Goal: Task Accomplishment & Management: Manage account settings

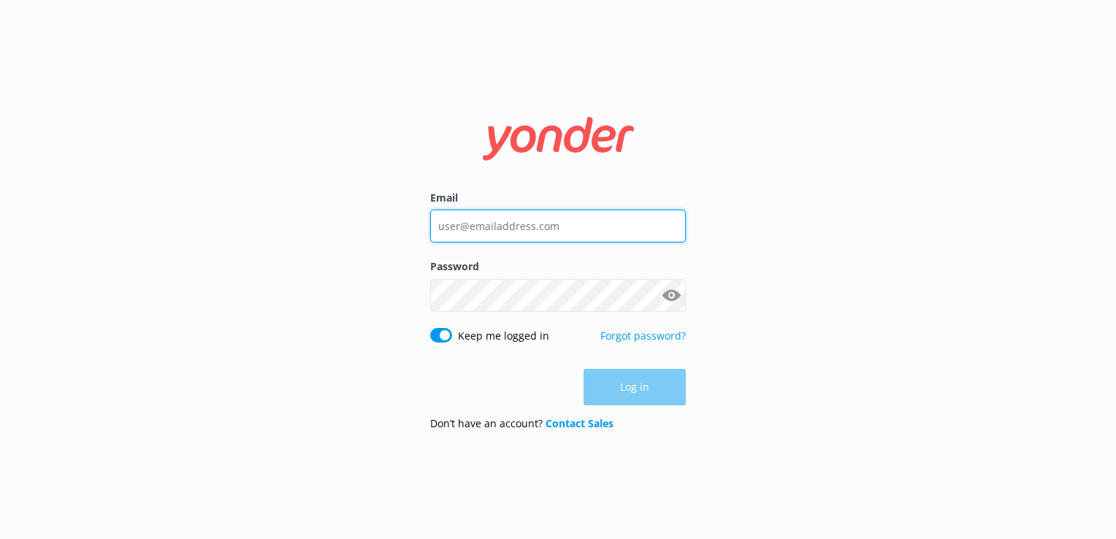
type input "sophie.webber@monopolydreams.com.au"
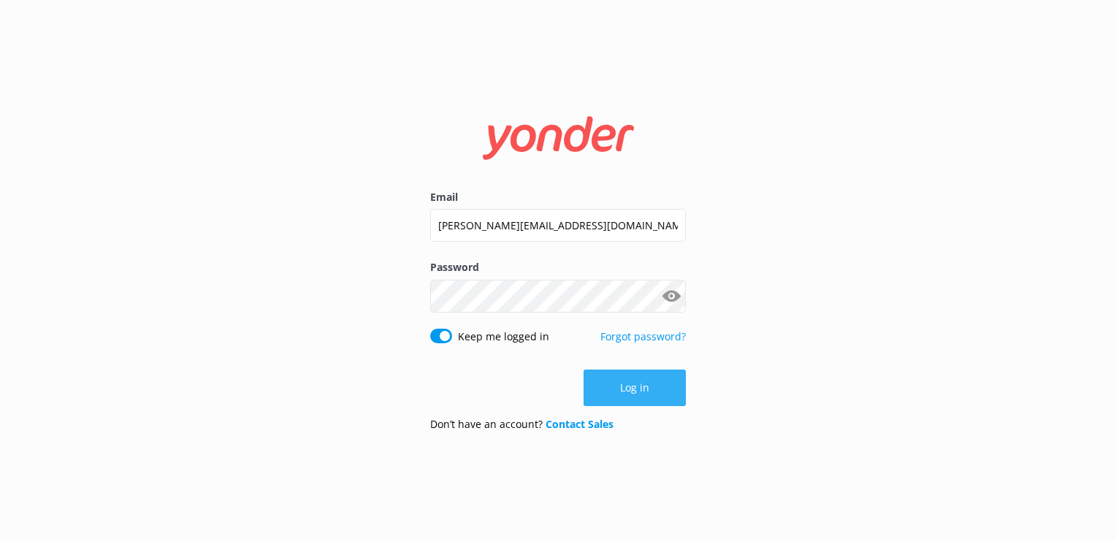
click at [602, 386] on div "Log in" at bounding box center [558, 388] width 256 height 37
click at [601, 384] on button "Log in" at bounding box center [635, 388] width 102 height 37
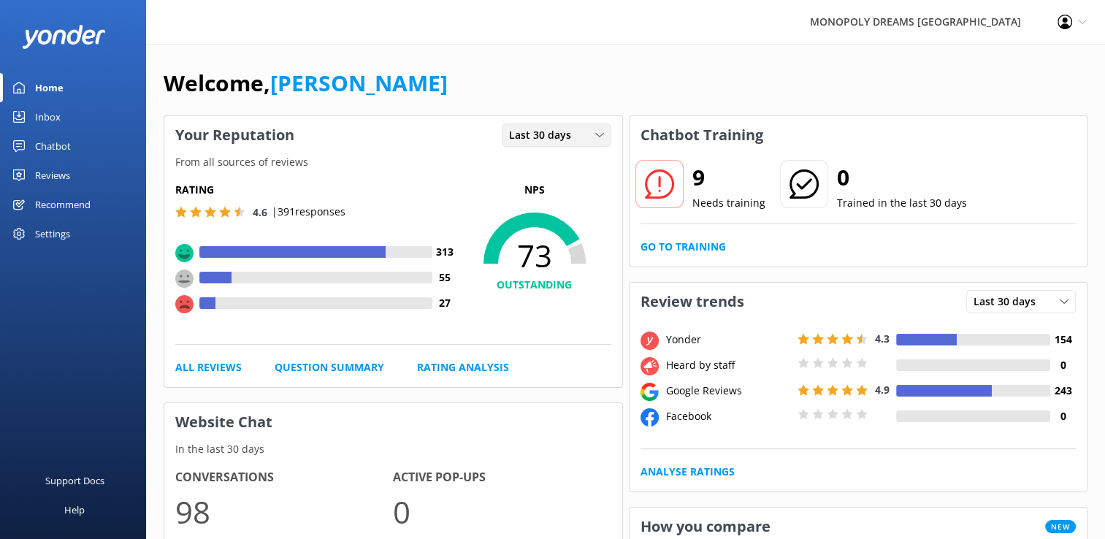
click at [555, 136] on span "Last 30 days" at bounding box center [544, 135] width 71 height 16
click at [541, 163] on div "Last 7 days" at bounding box center [533, 165] width 47 height 15
